Goal: Book appointment/travel/reservation

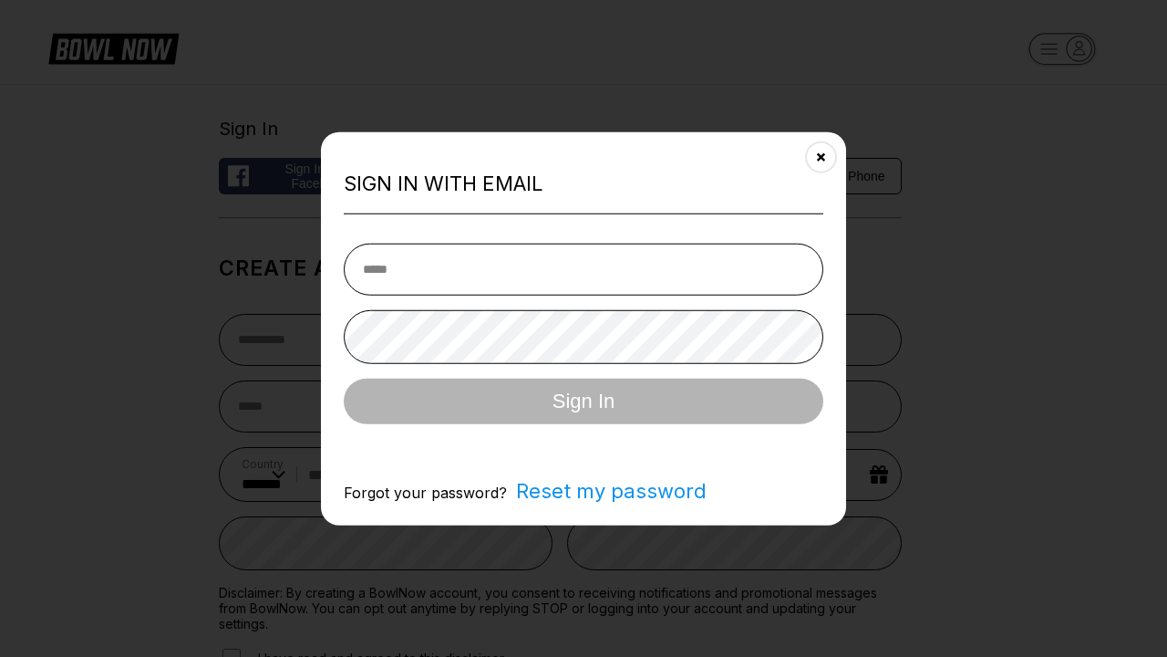
select select "**"
type input "**********"
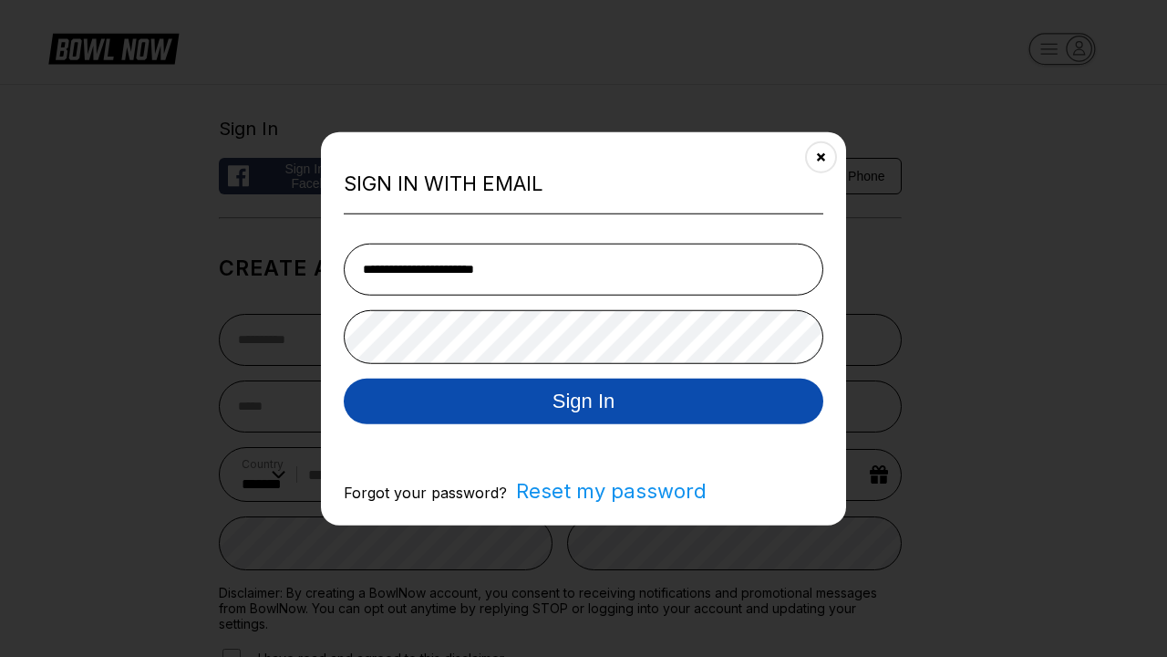
click at [584, 402] on button "Sign In" at bounding box center [584, 401] width 480 height 46
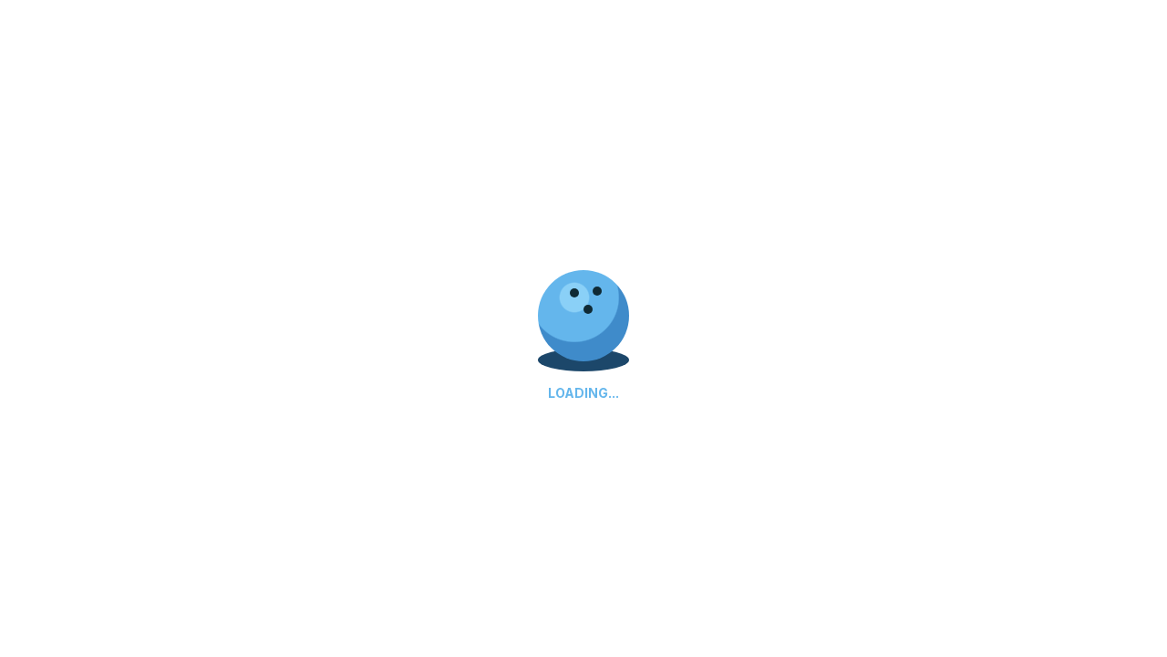
scroll to position [616, 0]
